Goal: Communication & Community: Answer question/provide support

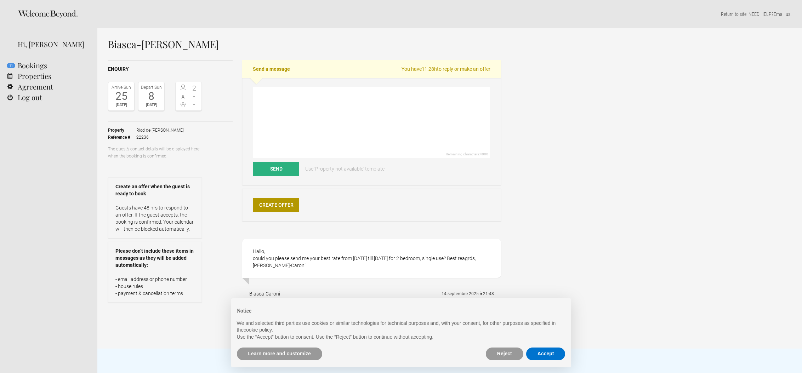
click at [396, 98] on textarea at bounding box center [371, 122] width 237 height 71
drag, startPoint x: 333, startPoint y: 114, endPoint x: 244, endPoint y: 79, distance: 95.4
click at [244, 80] on div "Dear Remaining characters: 3995 Send Use 'Property not available' template" at bounding box center [371, 131] width 259 height 107
paste textarea "We would like to thank you for your mail and for the interest that you have exp…"
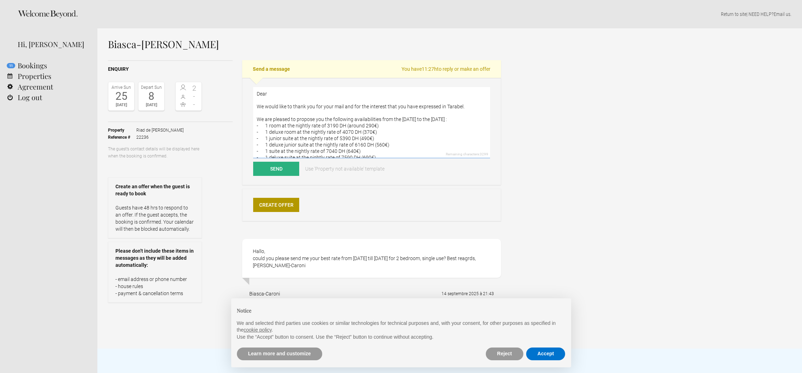
click at [278, 92] on textarea "Dear We would like to thank you for your mail and for the interest that you hav…" at bounding box center [371, 122] width 237 height 71
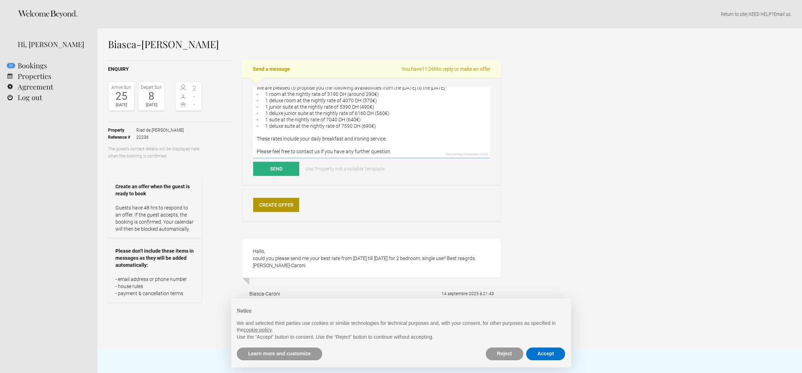
scroll to position [51, 0]
drag, startPoint x: 414, startPoint y: 112, endPoint x: 449, endPoint y: 164, distance: 62.4
click at [447, 169] on form "Dear [PERSON_NAME], We would like to thank you for your mail and for the intere…" at bounding box center [371, 131] width 237 height 89
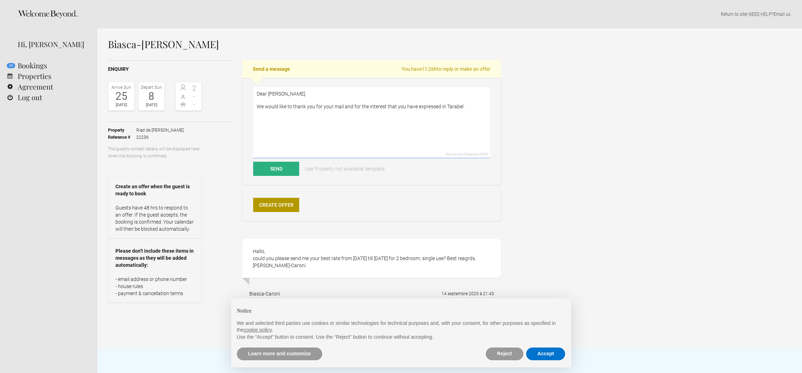
scroll to position [0, 0]
paste textarea "We are sorry to inform you that we are fully booked for that period. We would l…"
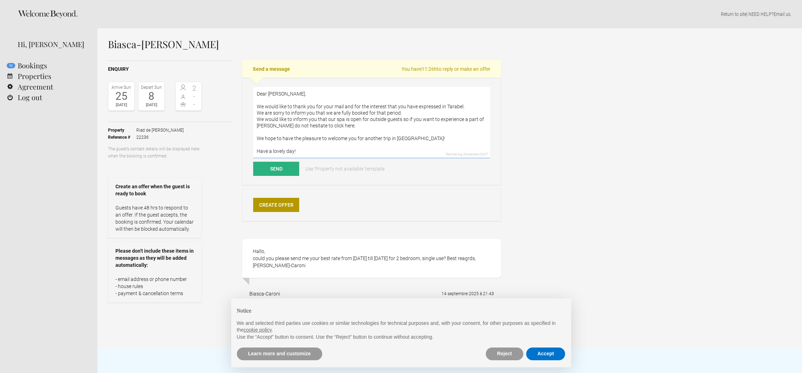
click at [463, 107] on textarea "Dear [PERSON_NAME], We would like to thank you for your mail and for the intere…" at bounding box center [371, 122] width 237 height 71
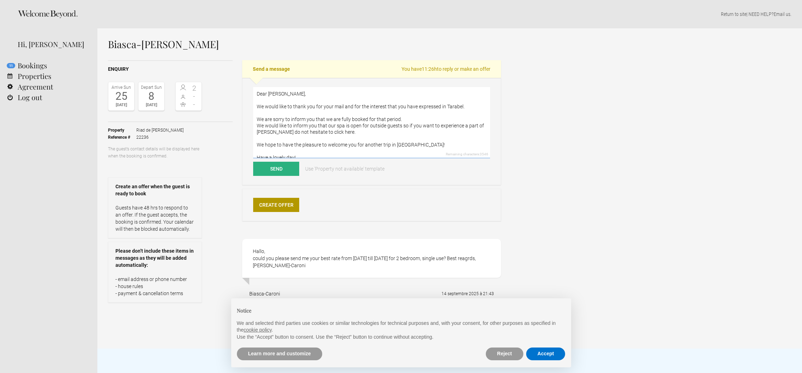
drag, startPoint x: 404, startPoint y: 133, endPoint x: 247, endPoint y: 126, distance: 157.4
click at [246, 126] on div "Dear [PERSON_NAME], We would like to thank you for your mail and for the intere…" at bounding box center [371, 131] width 259 height 107
click at [409, 134] on textarea "Dear [PERSON_NAME], We would like to thank you for your mail and for the intere…" at bounding box center [371, 122] width 237 height 71
click at [408, 134] on textarea "Dear [PERSON_NAME], We would like to thank you for your mail and for the intere…" at bounding box center [371, 122] width 237 height 71
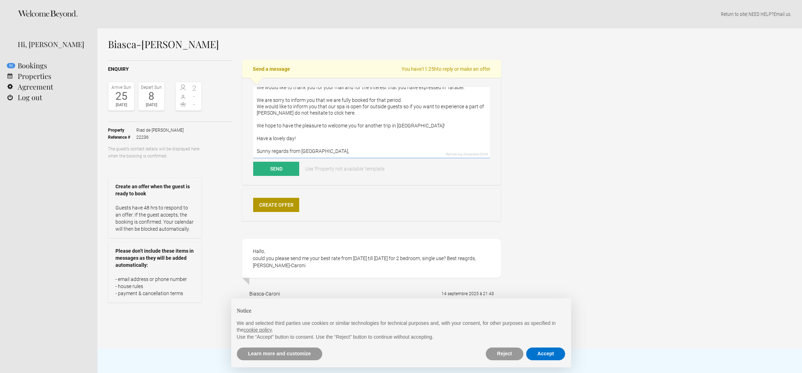
scroll to position [19, 0]
click at [292, 138] on textarea "Dear [PERSON_NAME], We would like to thank you for your mail and for the intere…" at bounding box center [371, 122] width 237 height 71
click at [338, 155] on textarea "Dear [PERSON_NAME], We would like to thank you for your mail and for the intere…" at bounding box center [371, 122] width 237 height 71
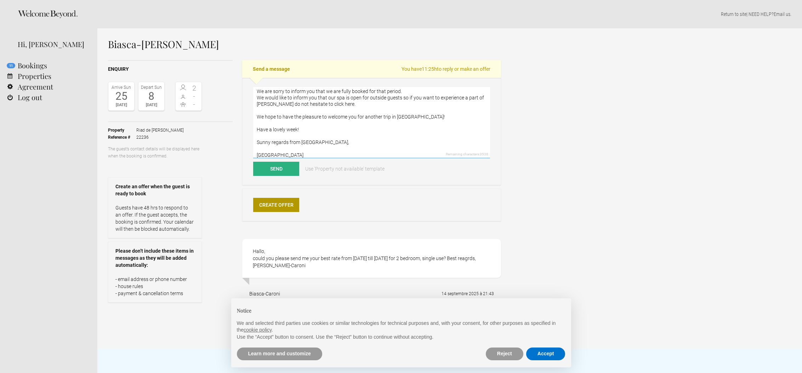
scroll to position [0, 0]
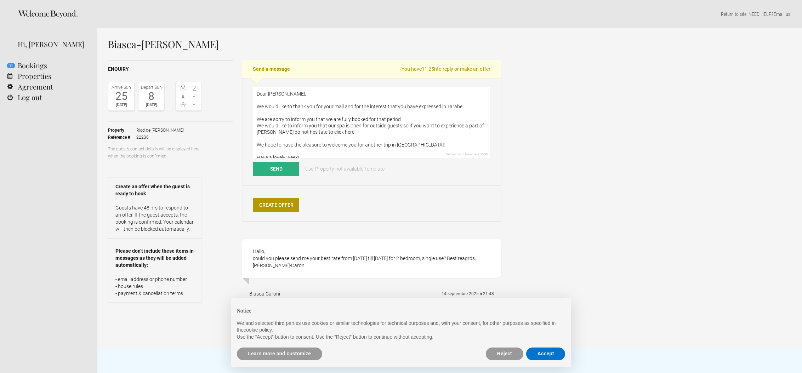
click at [340, 104] on textarea "Dear [PERSON_NAME], We would like to thank you for your mail and for the intere…" at bounding box center [371, 122] width 237 height 71
click at [339, 104] on textarea "Dear [PERSON_NAME], We would like to thank you for your mail and for the intere…" at bounding box center [371, 122] width 237 height 71
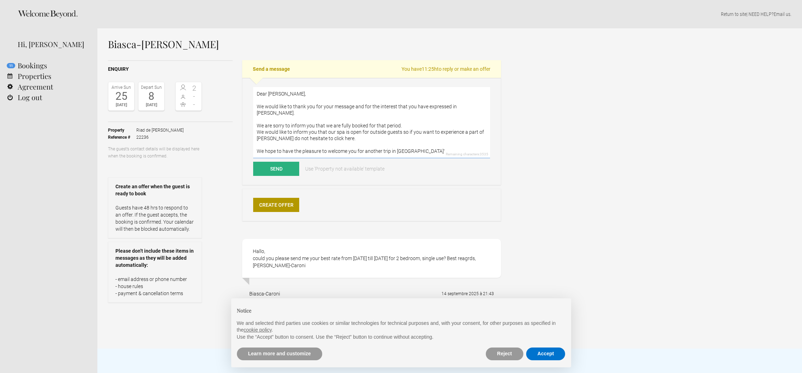
scroll to position [32, 0]
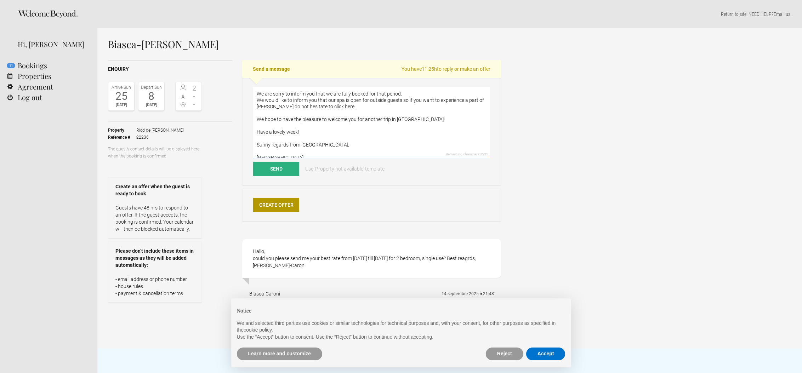
drag, startPoint x: 340, startPoint y: 94, endPoint x: 344, endPoint y: 93, distance: 4.0
click at [341, 93] on textarea "Dear [PERSON_NAME], We would like to thank you for your message and for the int…" at bounding box center [371, 122] width 237 height 71
click at [348, 93] on textarea "Dear [PERSON_NAME], We would like to thank you for your message and for the int…" at bounding box center [371, 122] width 237 height 71
click at [350, 93] on textarea "Dear [PERSON_NAME], We would like to thank you for your message and for the int…" at bounding box center [371, 122] width 237 height 71
click at [339, 94] on textarea "Dear [PERSON_NAME], We would like to thank you for your message and for the int…" at bounding box center [371, 122] width 237 height 71
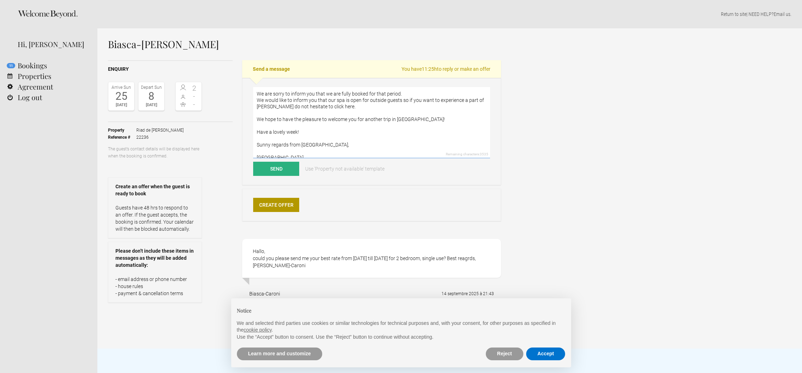
drag, startPoint x: 336, startPoint y: 99, endPoint x: 247, endPoint y: 94, distance: 89.7
click at [247, 94] on div "Dear [PERSON_NAME], We would like to thank you for your message and for the int…" at bounding box center [371, 131] width 259 height 107
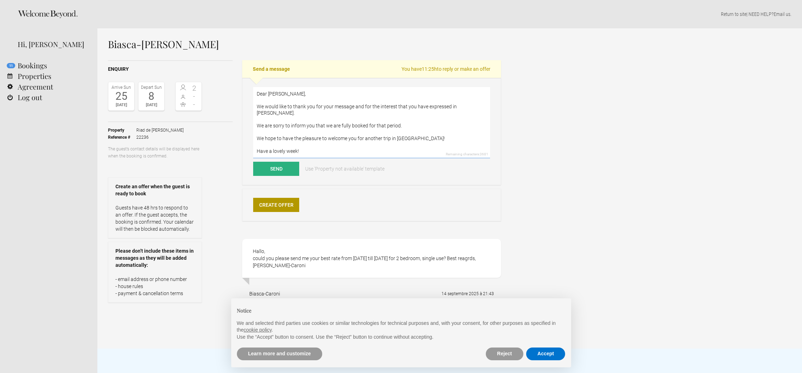
scroll to position [19, 0]
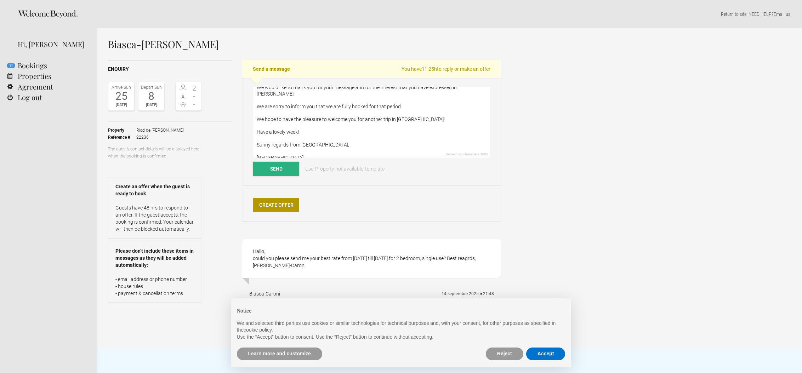
type textarea "Dear [PERSON_NAME], We would like to thank you for your message and for the int…"
click at [272, 168] on button "Send" at bounding box center [276, 169] width 46 height 14
